Goal: Task Accomplishment & Management: Use online tool/utility

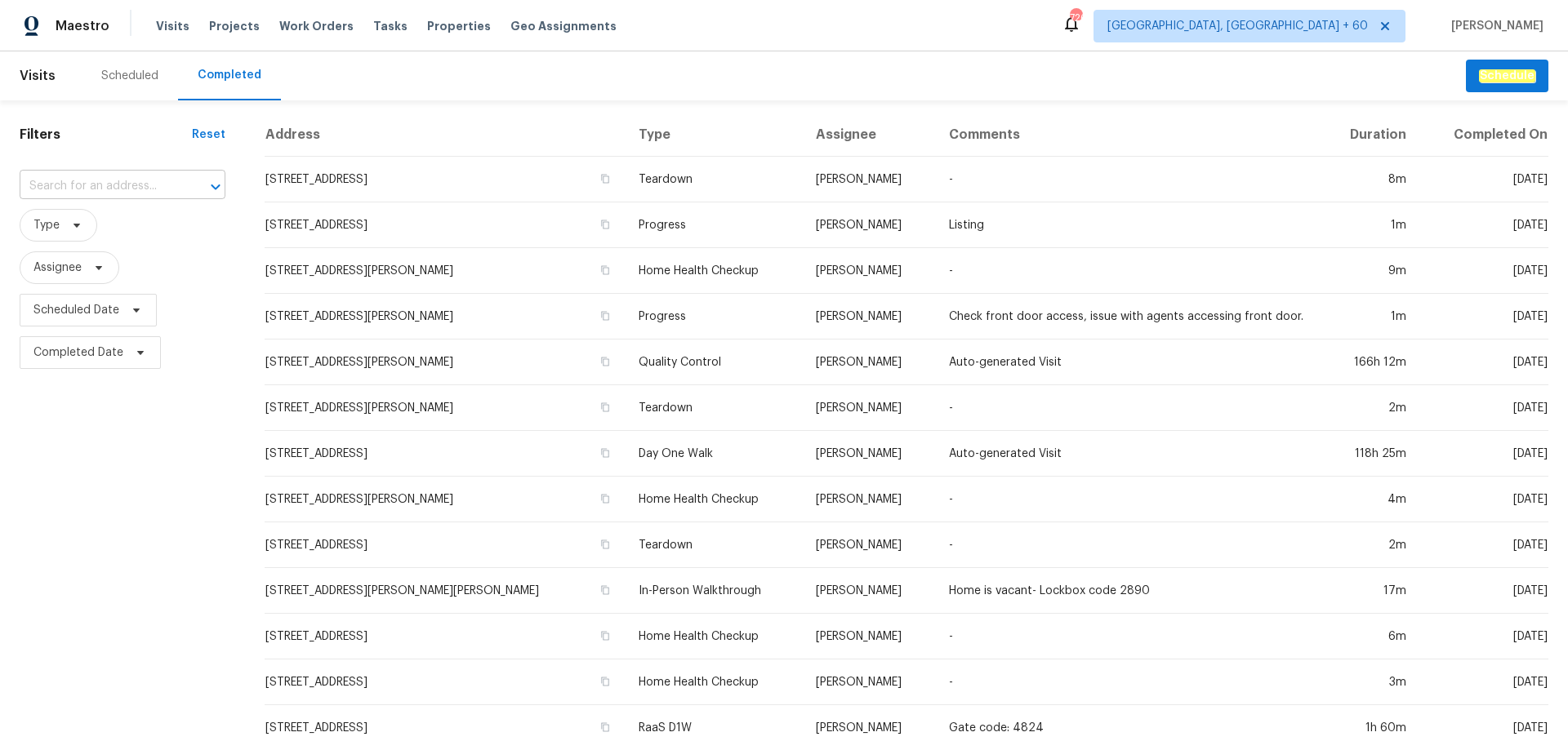
click at [129, 186] on input "text" at bounding box center [99, 187] width 160 height 26
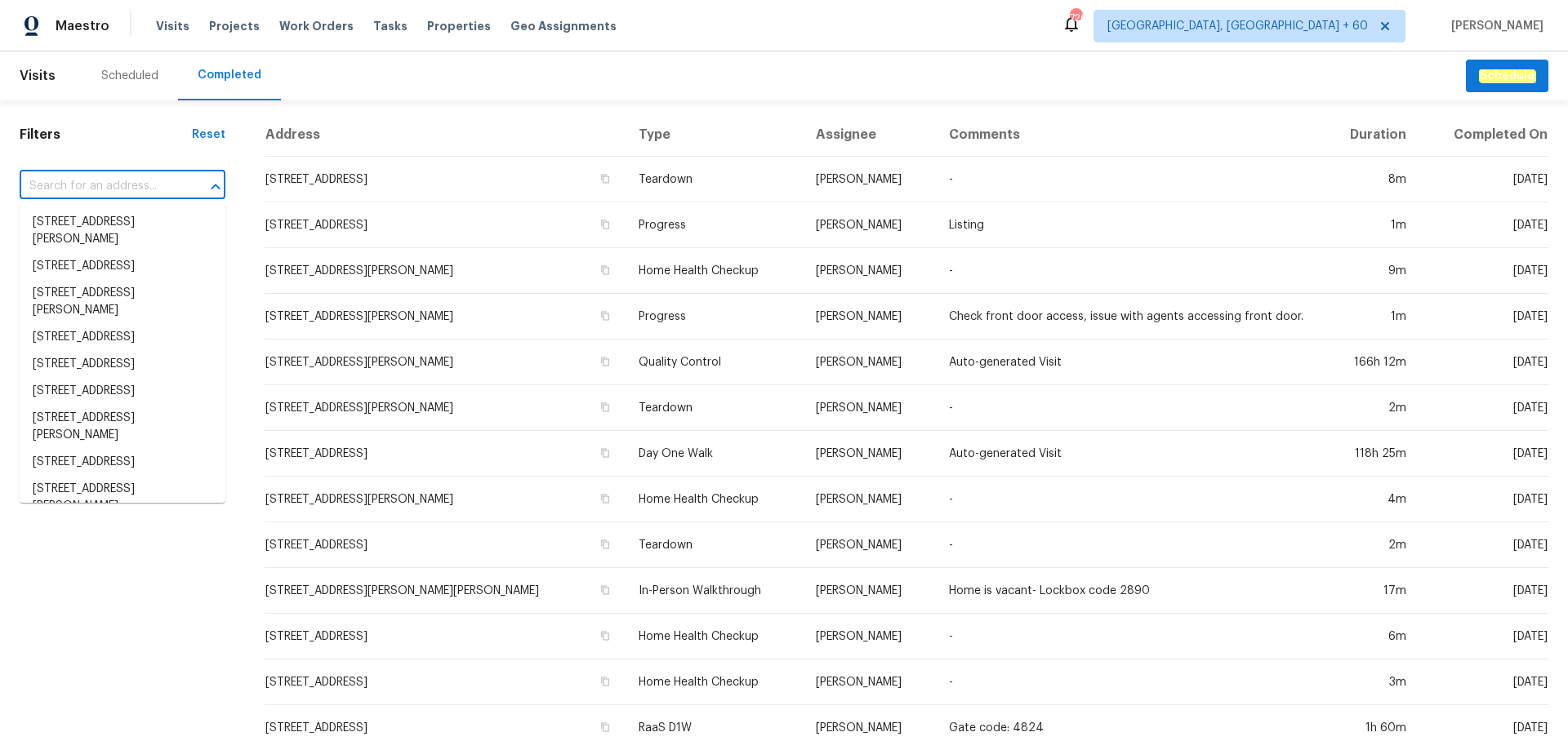
paste input "[STREET_ADDRESS][PERSON_NAME]"
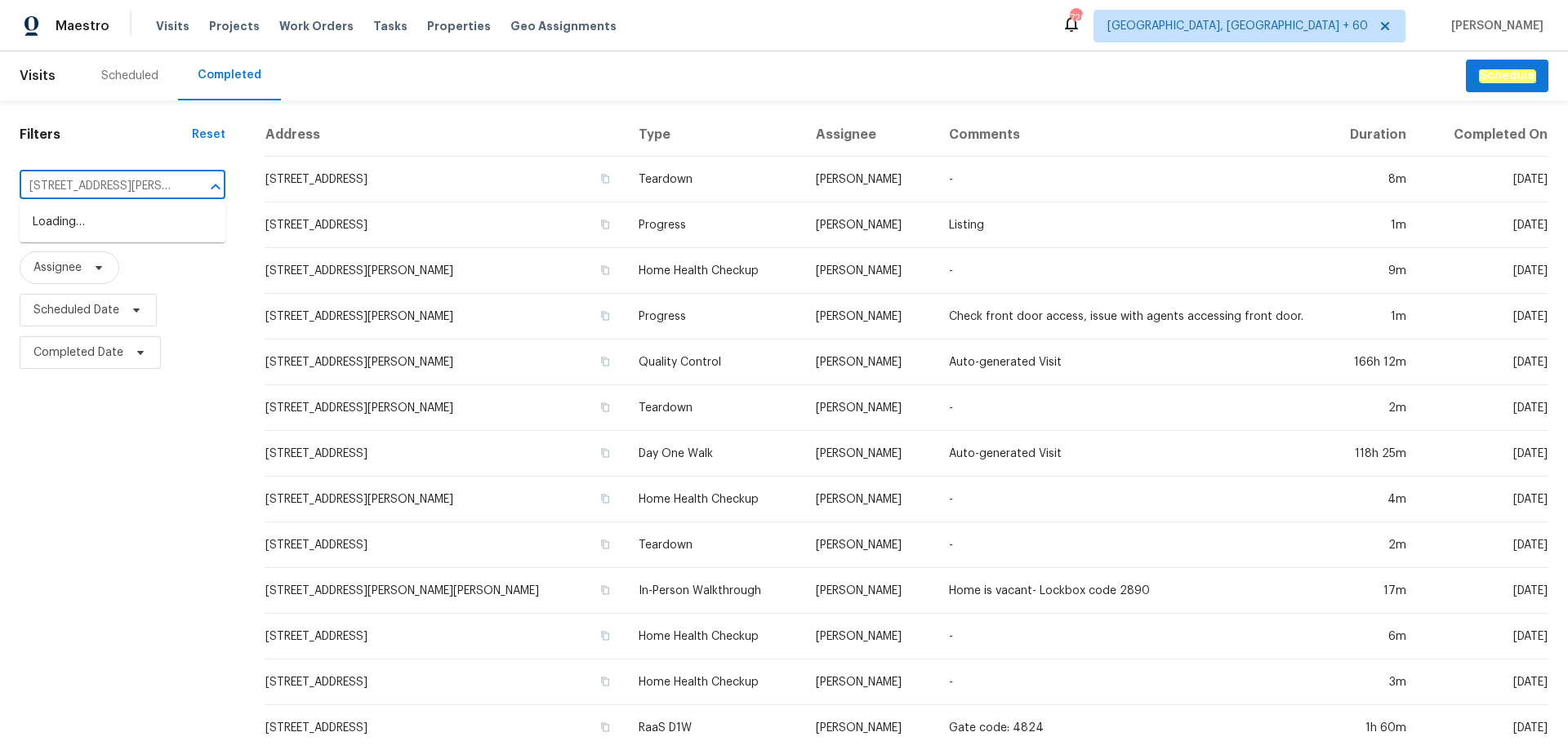
scroll to position [0, 21]
type input "[STREET_ADDRESS][PERSON_NAME]"
click at [123, 191] on input "text" at bounding box center [99, 187] width 160 height 26
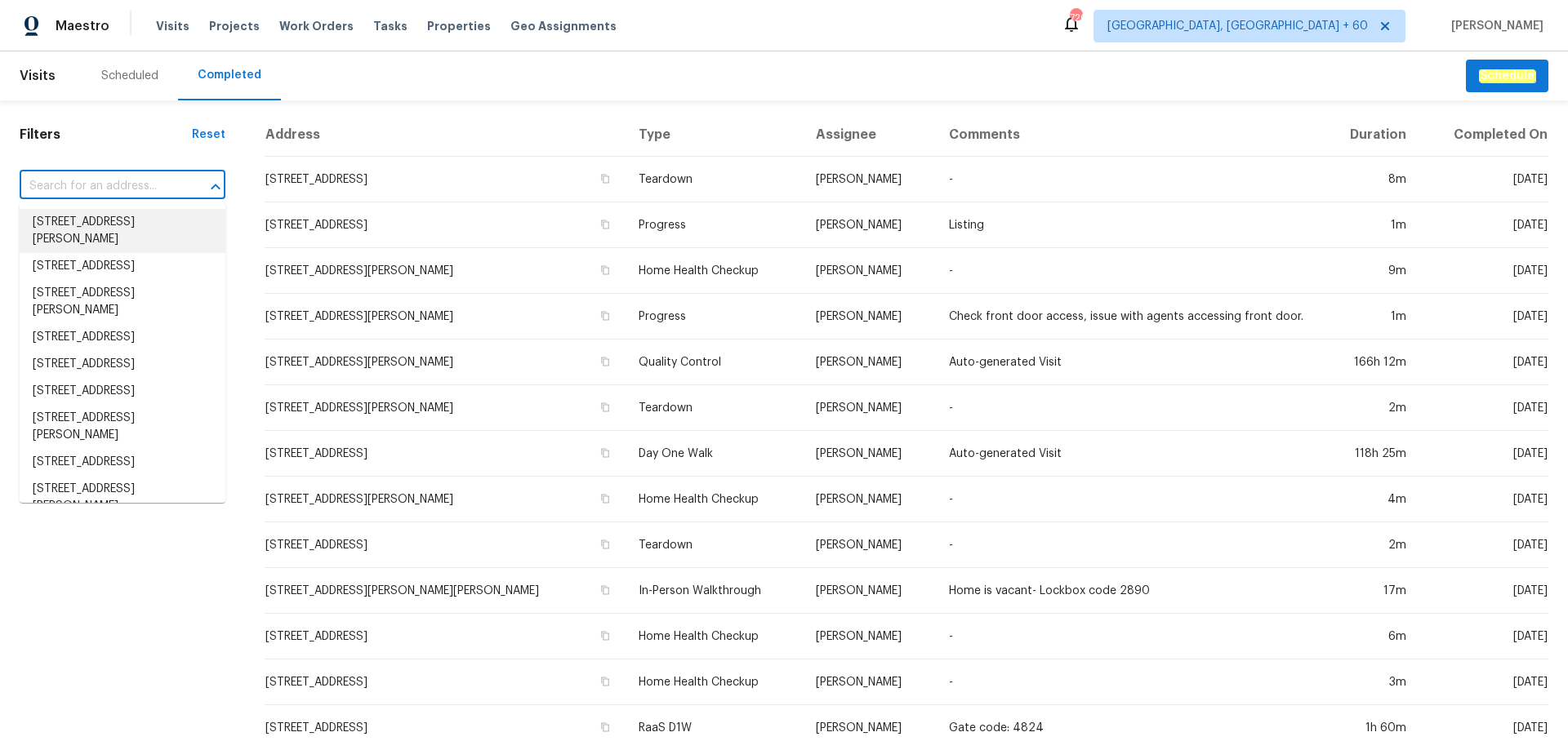
paste input "[STREET_ADDRESS][PERSON_NAME]"
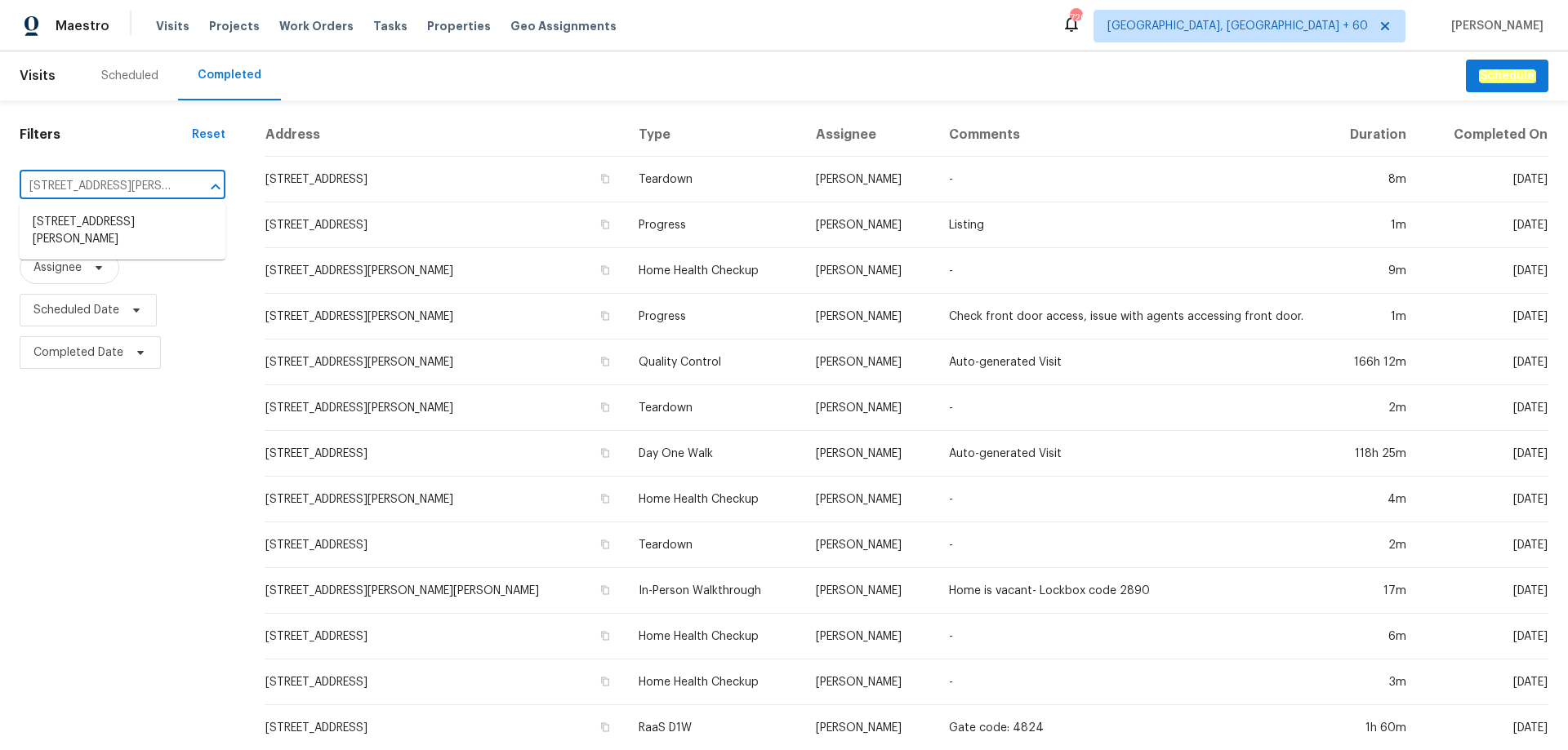
scroll to position [0, 21]
type input "[STREET_ADDRESS][PERSON_NAME]"
click at [129, 227] on li "[STREET_ADDRESS][PERSON_NAME]" at bounding box center [122, 231] width 206 height 44
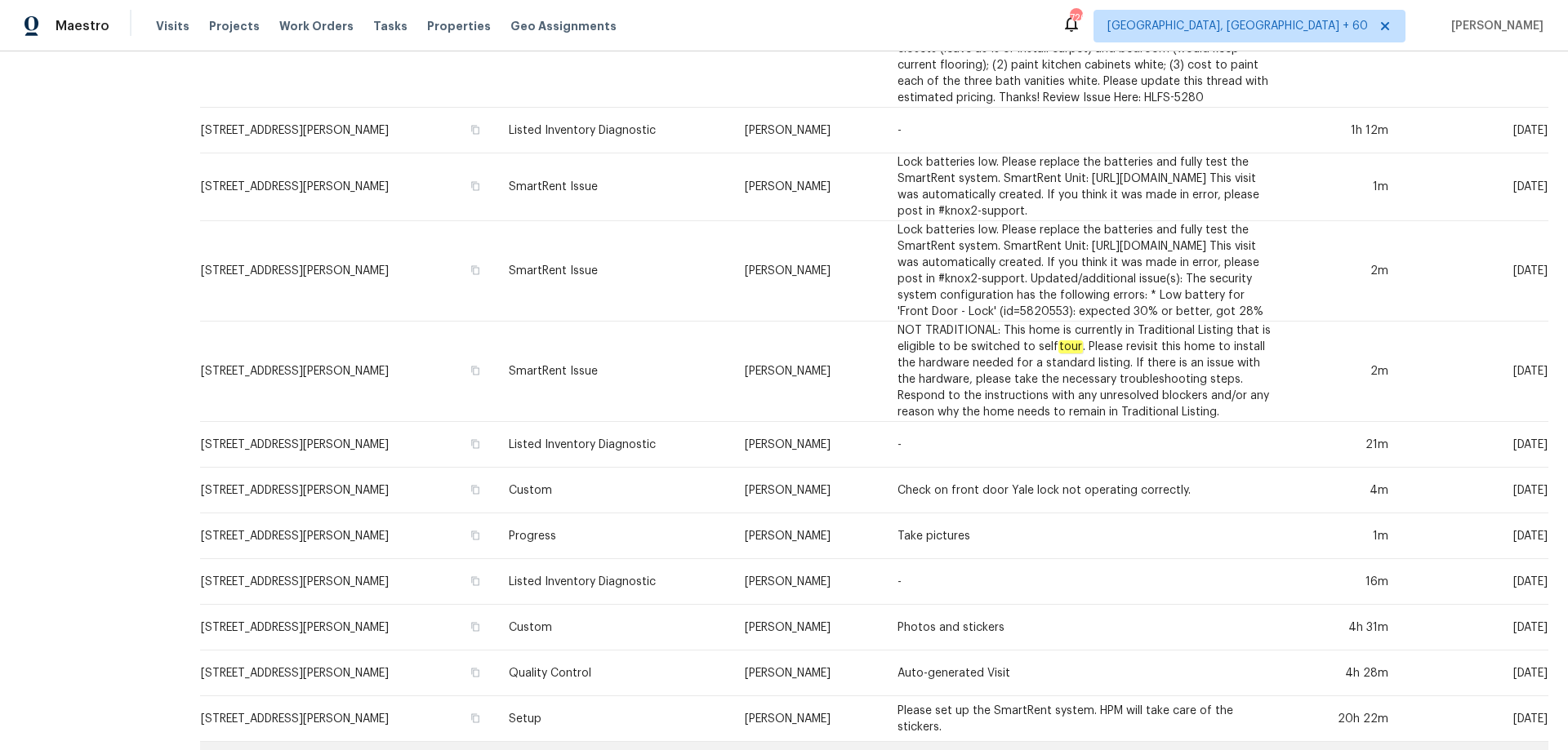
scroll to position [707, 0]
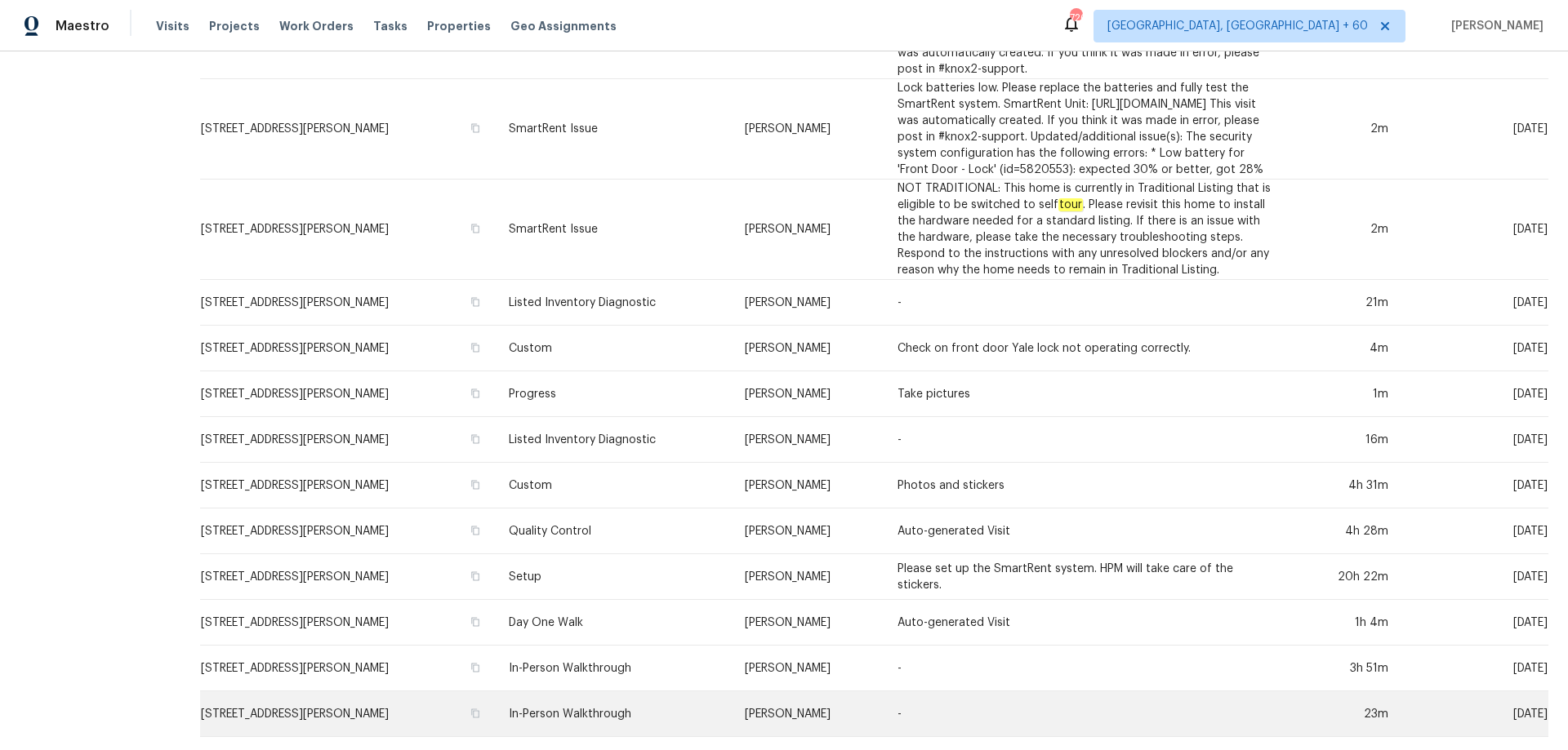
click at [605, 693] on td "In-Person Walkthrough" at bounding box center [614, 714] width 236 height 46
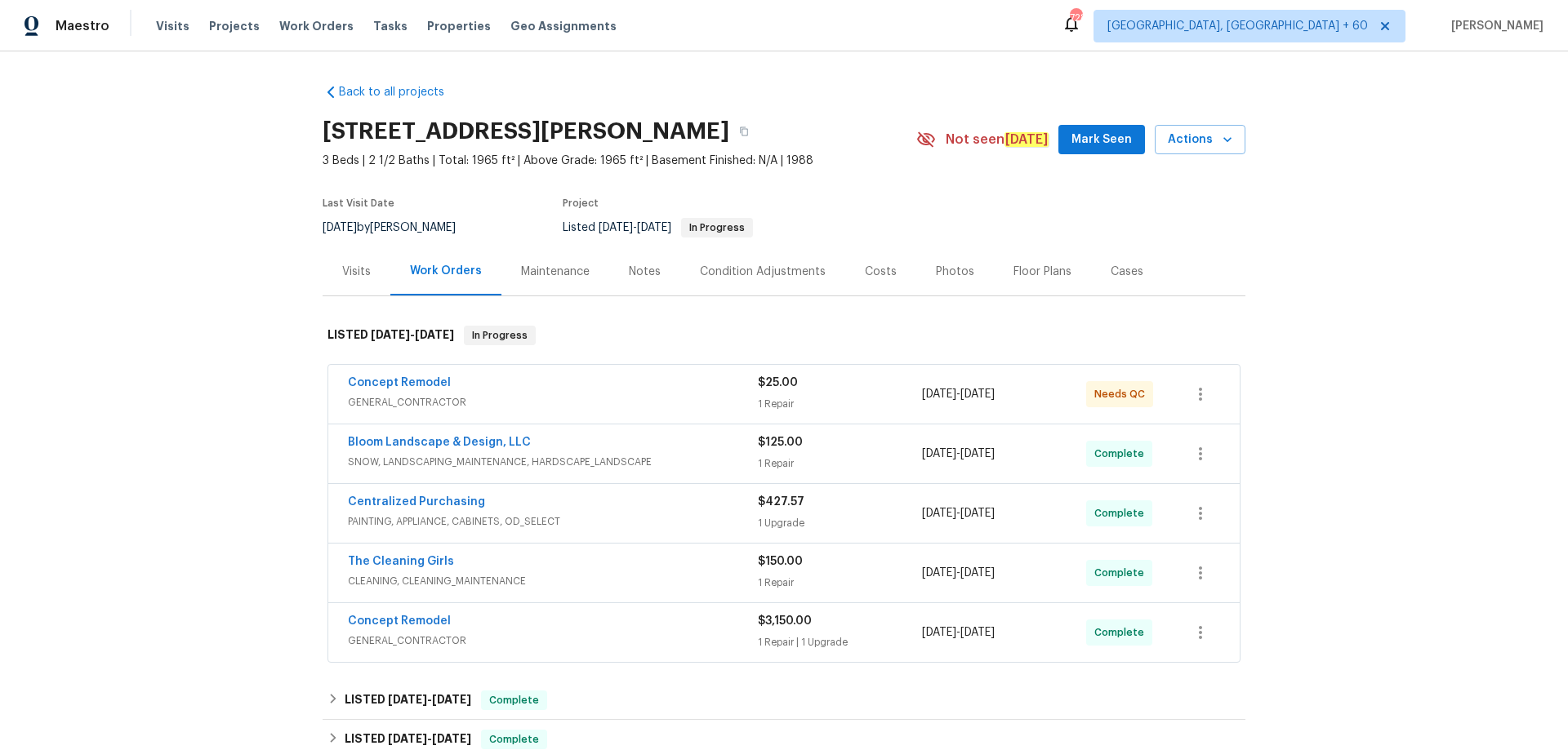
click at [944, 278] on div "Photos" at bounding box center [954, 272] width 38 height 16
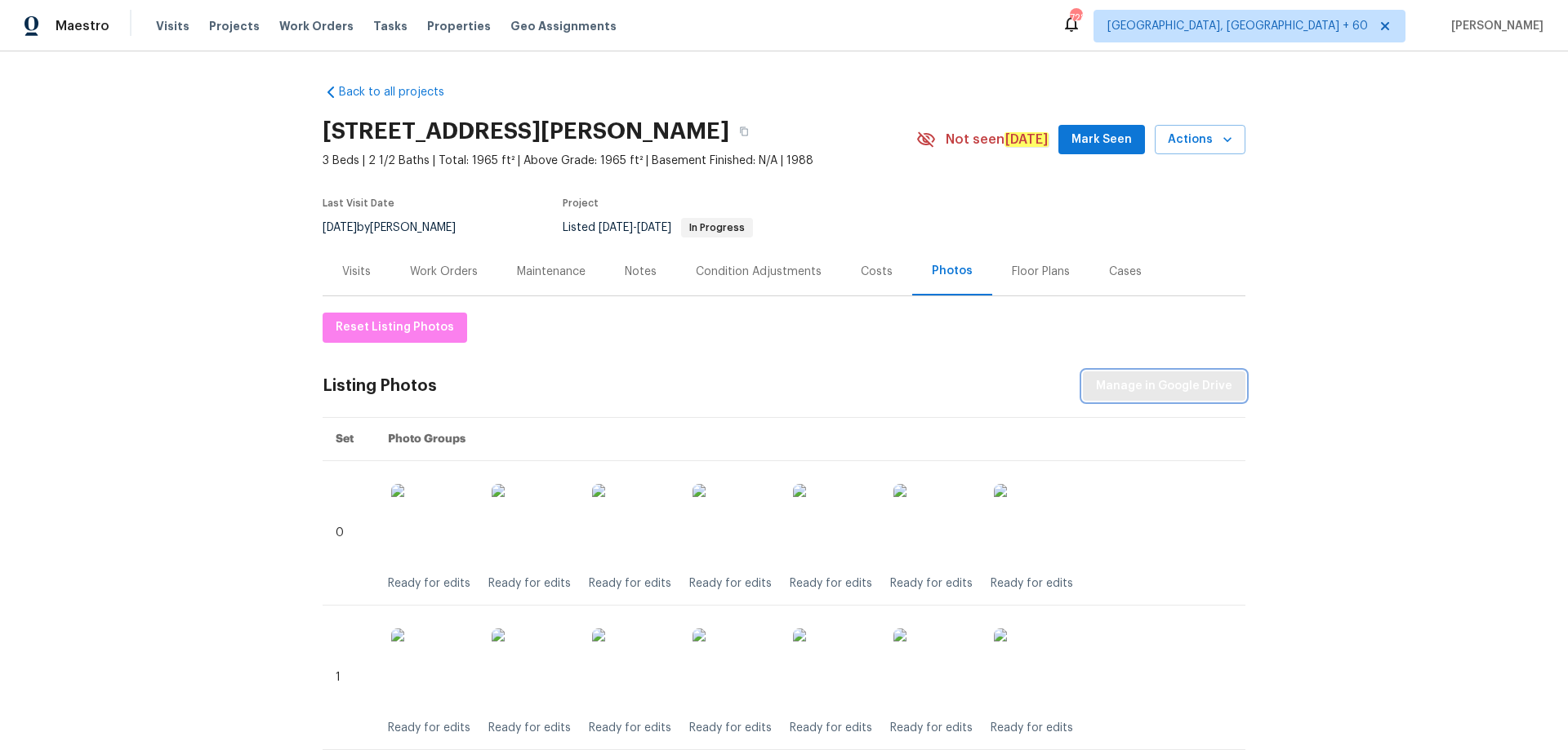
click at [1159, 396] on span "Manage in Google Drive" at bounding box center [1164, 386] width 137 height 20
click at [816, 36] on div "Maestro Visits Projects Work Orders Tasks Properties Geo Assignments 728 Albuqu…" at bounding box center [784, 26] width 1568 height 51
click at [1182, 390] on span "Manage in Google Drive" at bounding box center [1164, 386] width 137 height 20
click at [1222, 129] on span "Actions" at bounding box center [1200, 139] width 65 height 20
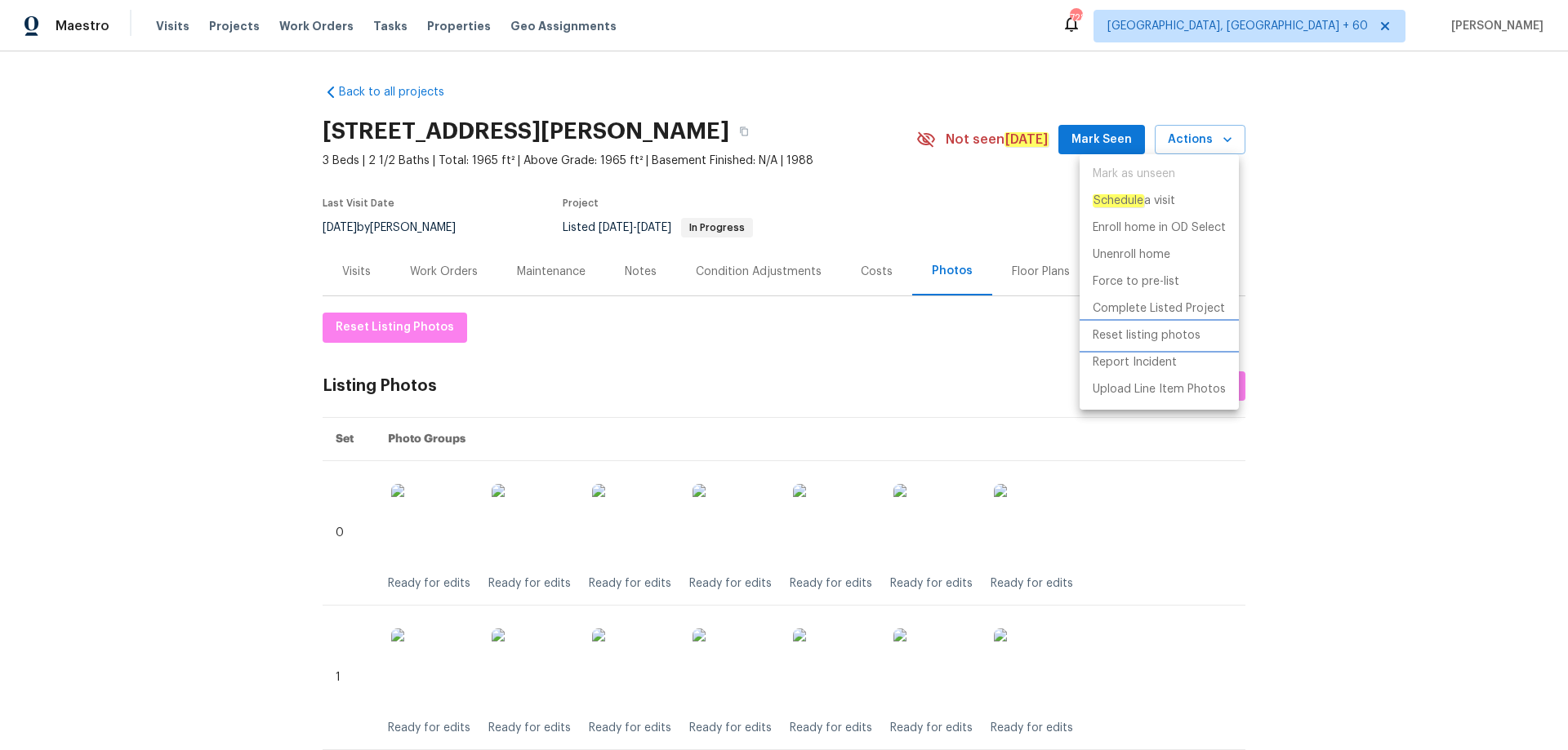
click at [1156, 333] on p "Reset listing photos" at bounding box center [1146, 335] width 108 height 17
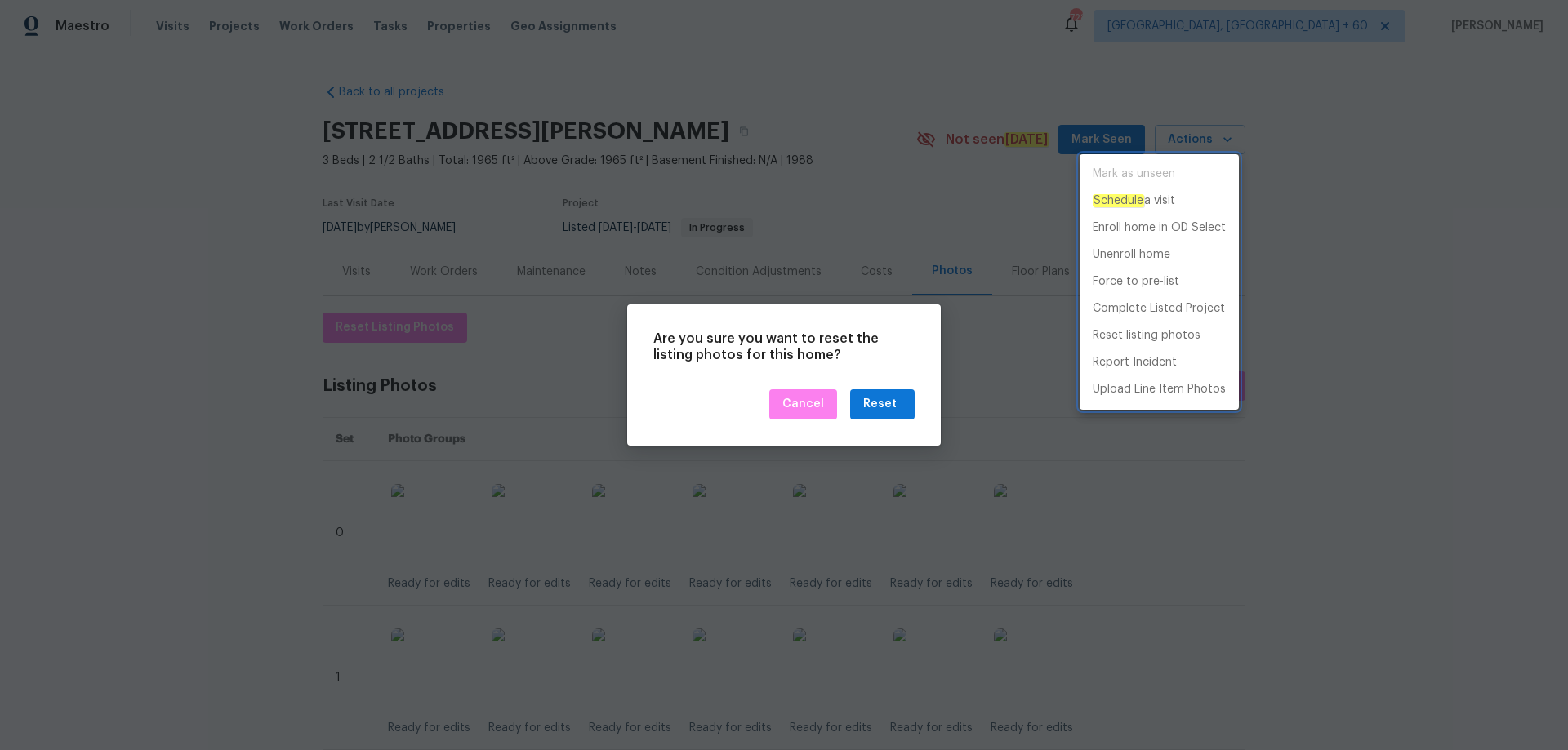
click at [881, 412] on div at bounding box center [784, 375] width 1568 height 750
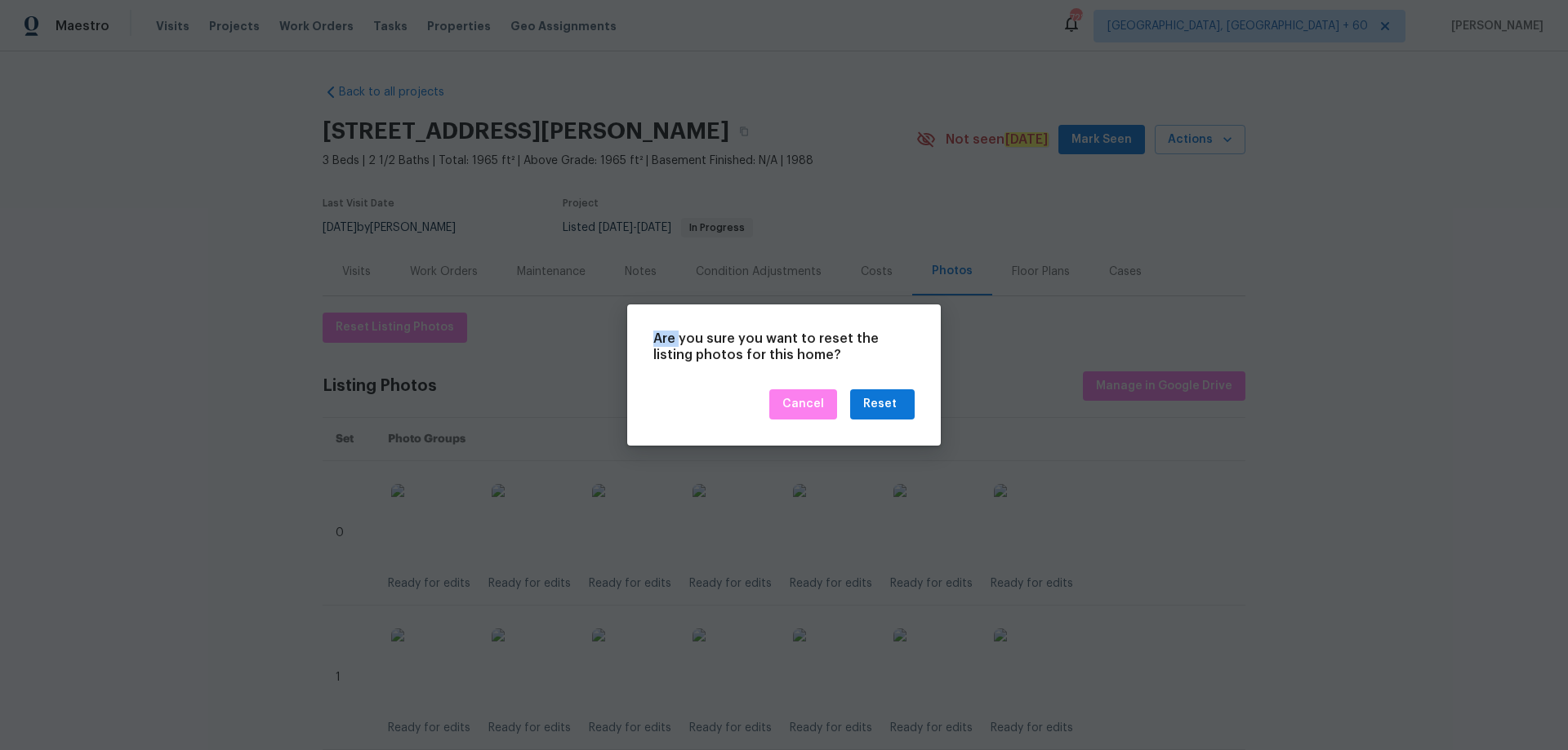
click at [881, 412] on div "Mark as unseen Schedule a visit Enroll home in OD Select Unenroll home Force to…" at bounding box center [784, 375] width 1568 height 750
click at [881, 412] on div "Reset" at bounding box center [880, 405] width 34 height 20
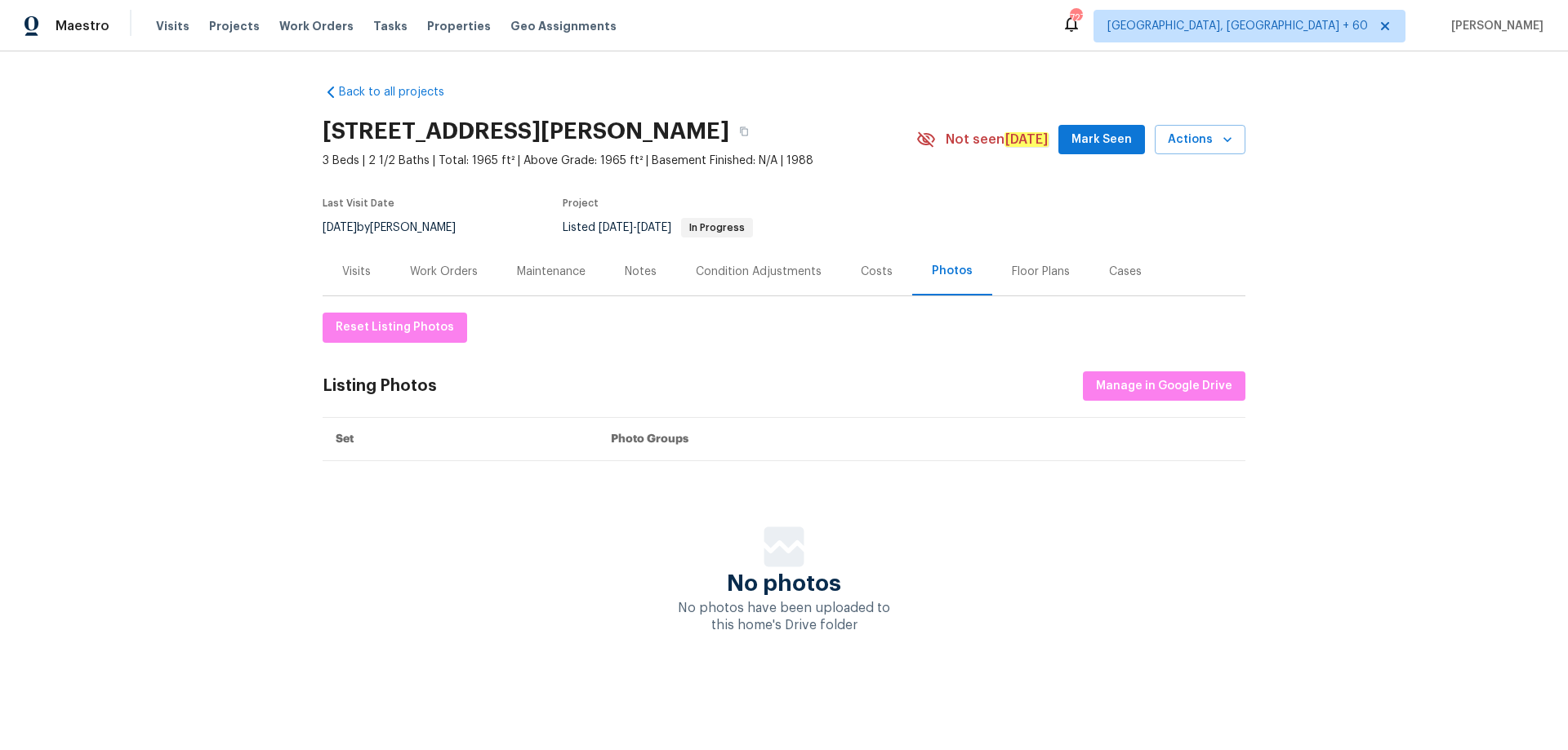
click at [1219, 159] on div "308 Trimble Ave, Cary, NC 27511 3 Beds | 2 1/2 Baths | Total: 1965 ft² | Above …" at bounding box center [784, 139] width 923 height 58
click at [1140, 374] on button "Manage in Google Drive" at bounding box center [1164, 386] width 162 height 30
